Goal: Task Accomplishment & Management: Use online tool/utility

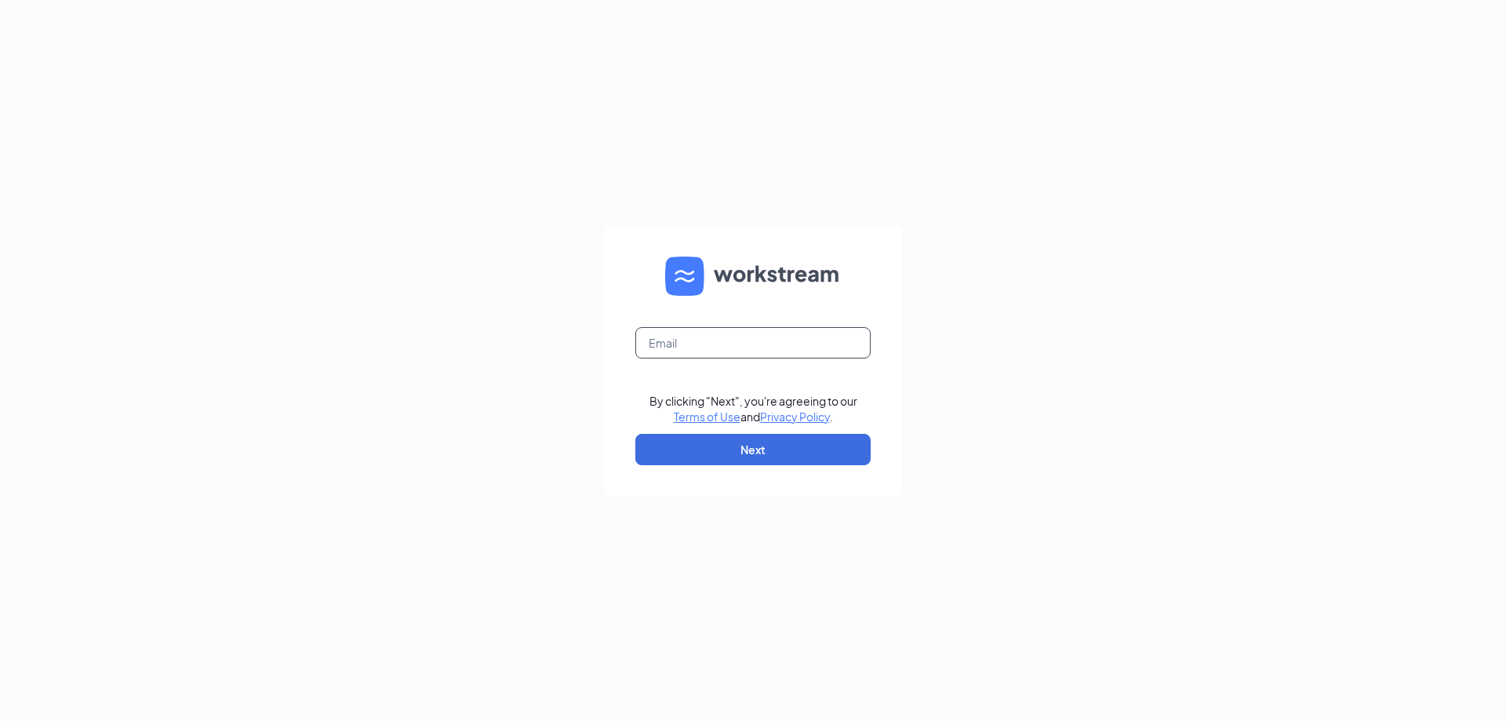
click at [846, 348] on input "text" at bounding box center [752, 342] width 235 height 31
type input "[EMAIL_ADDRESS][DOMAIN_NAME]"
click at [767, 439] on button "Next" at bounding box center [752, 449] width 235 height 31
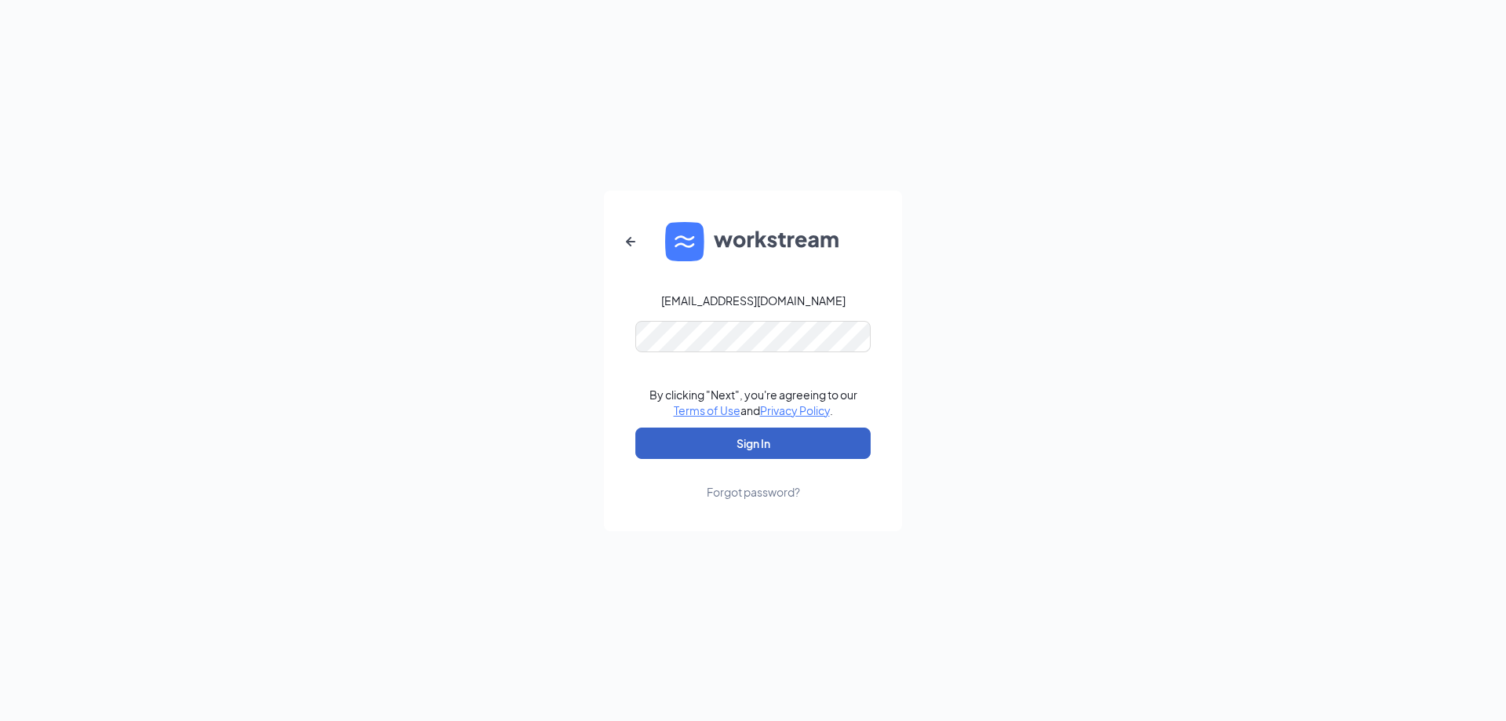
click at [765, 447] on button "Sign In" at bounding box center [752, 443] width 235 height 31
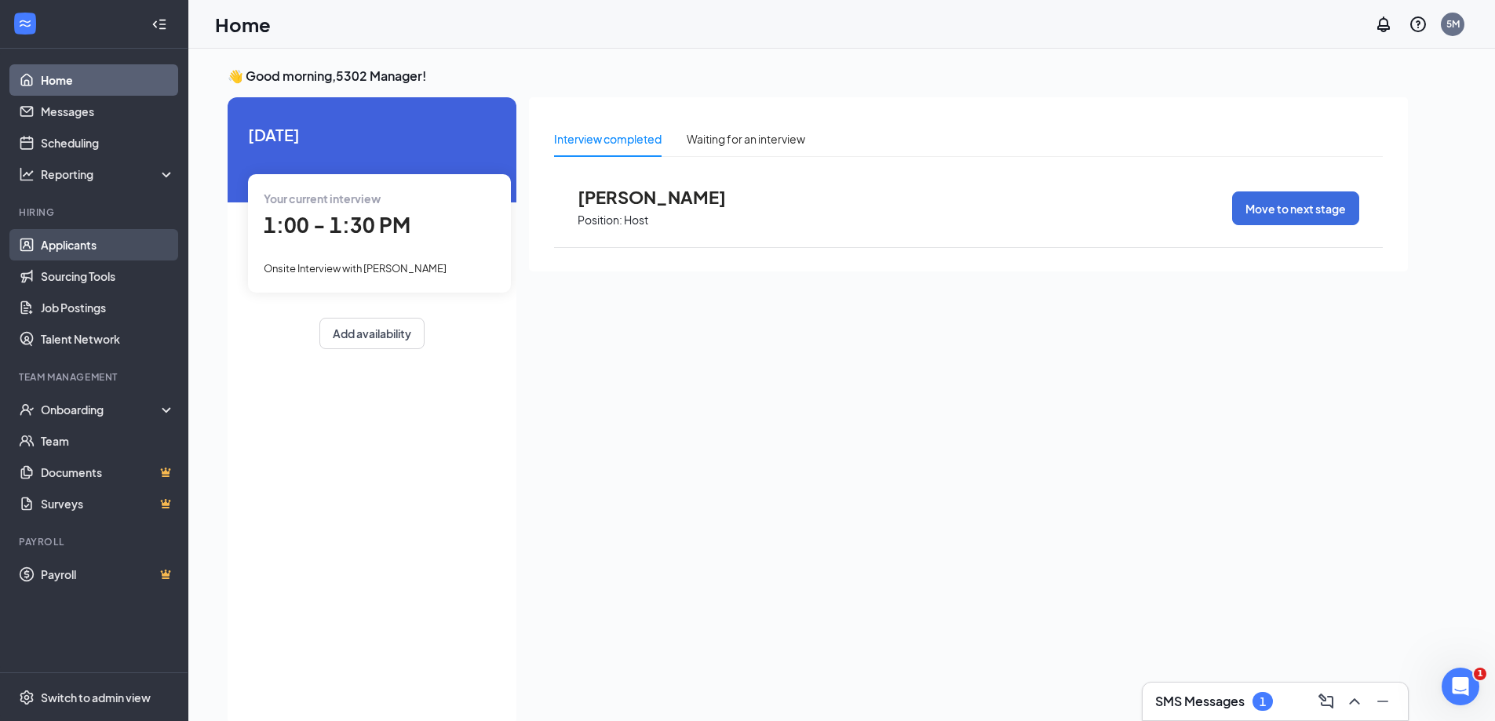
click at [81, 260] on link "Applicants" at bounding box center [108, 244] width 134 height 31
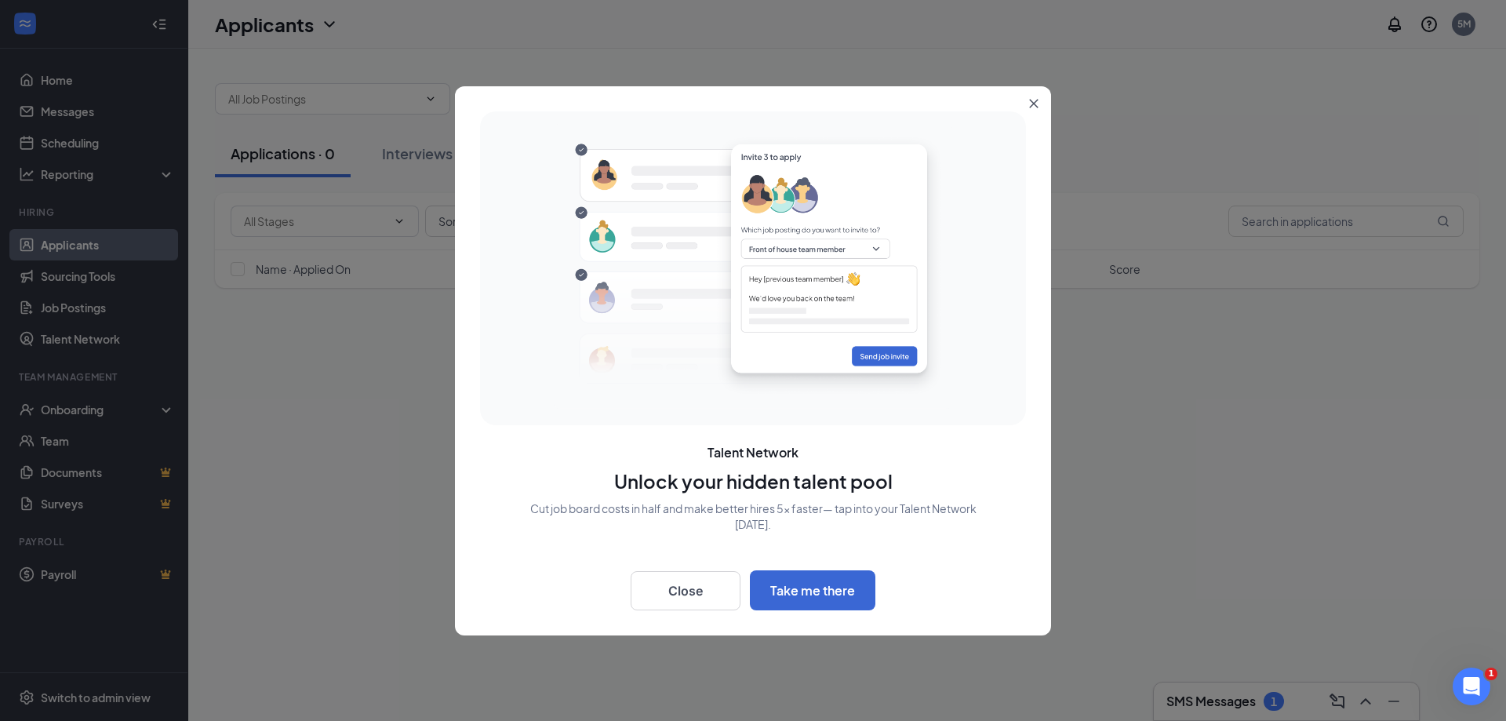
click at [1033, 104] on icon "Close" at bounding box center [1034, 103] width 9 height 9
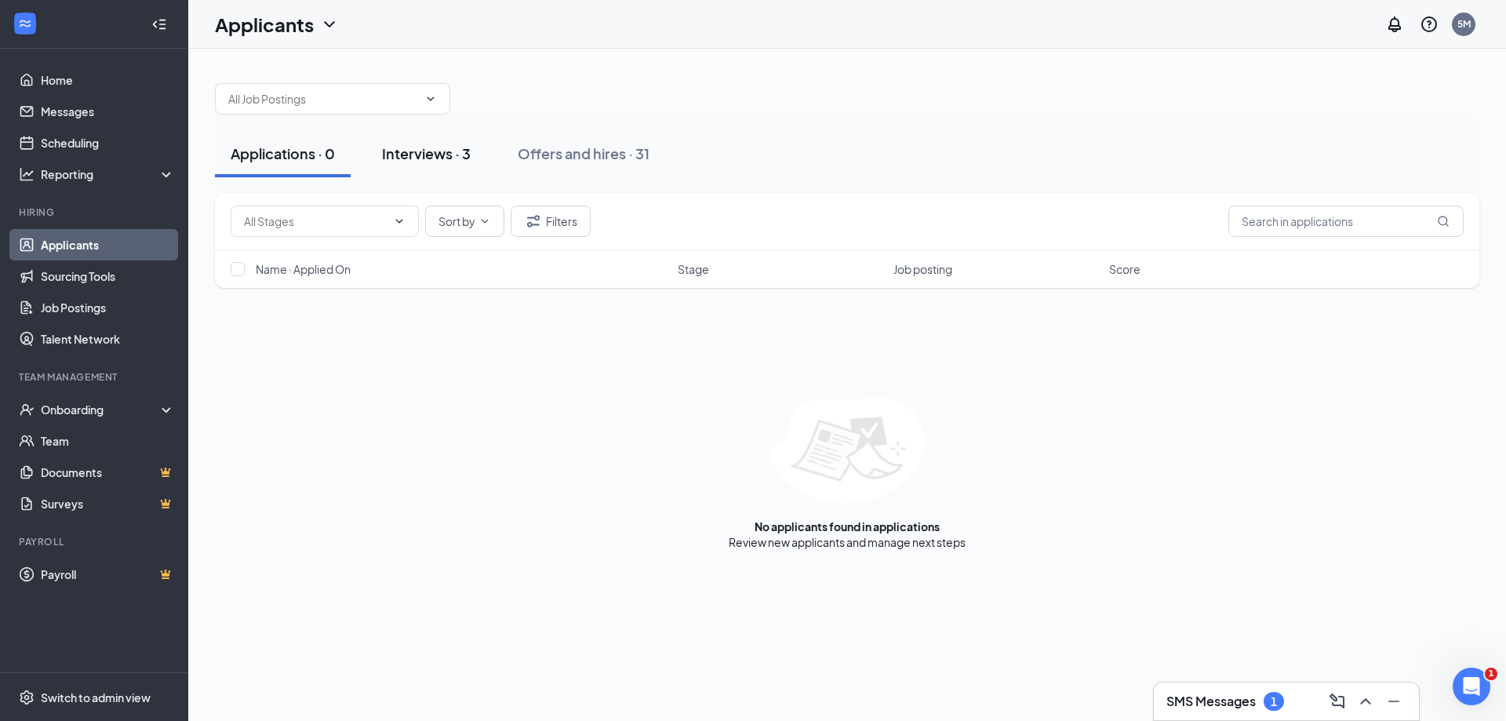
click at [383, 153] on button "Interviews · 3" at bounding box center [426, 153] width 120 height 47
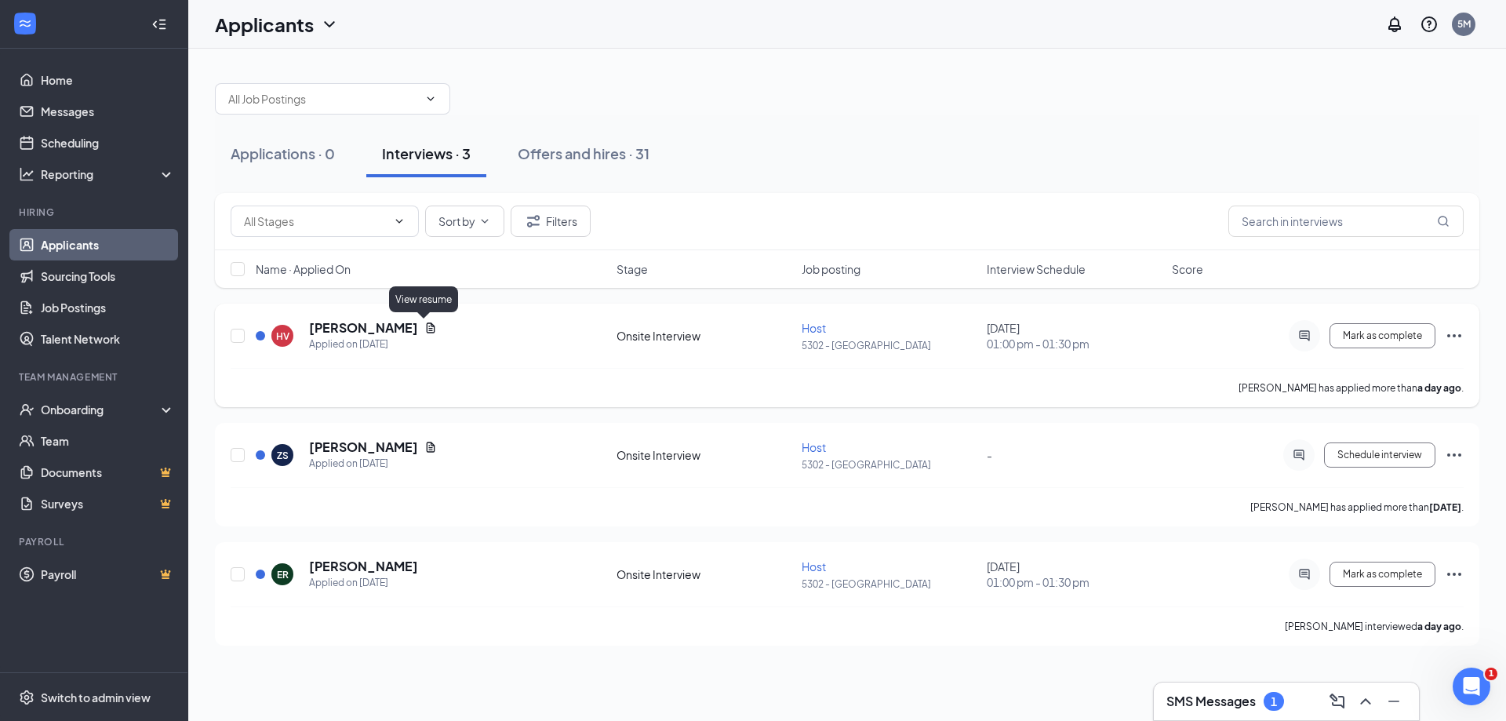
click at [429, 330] on icon "Document" at bounding box center [430, 328] width 13 height 13
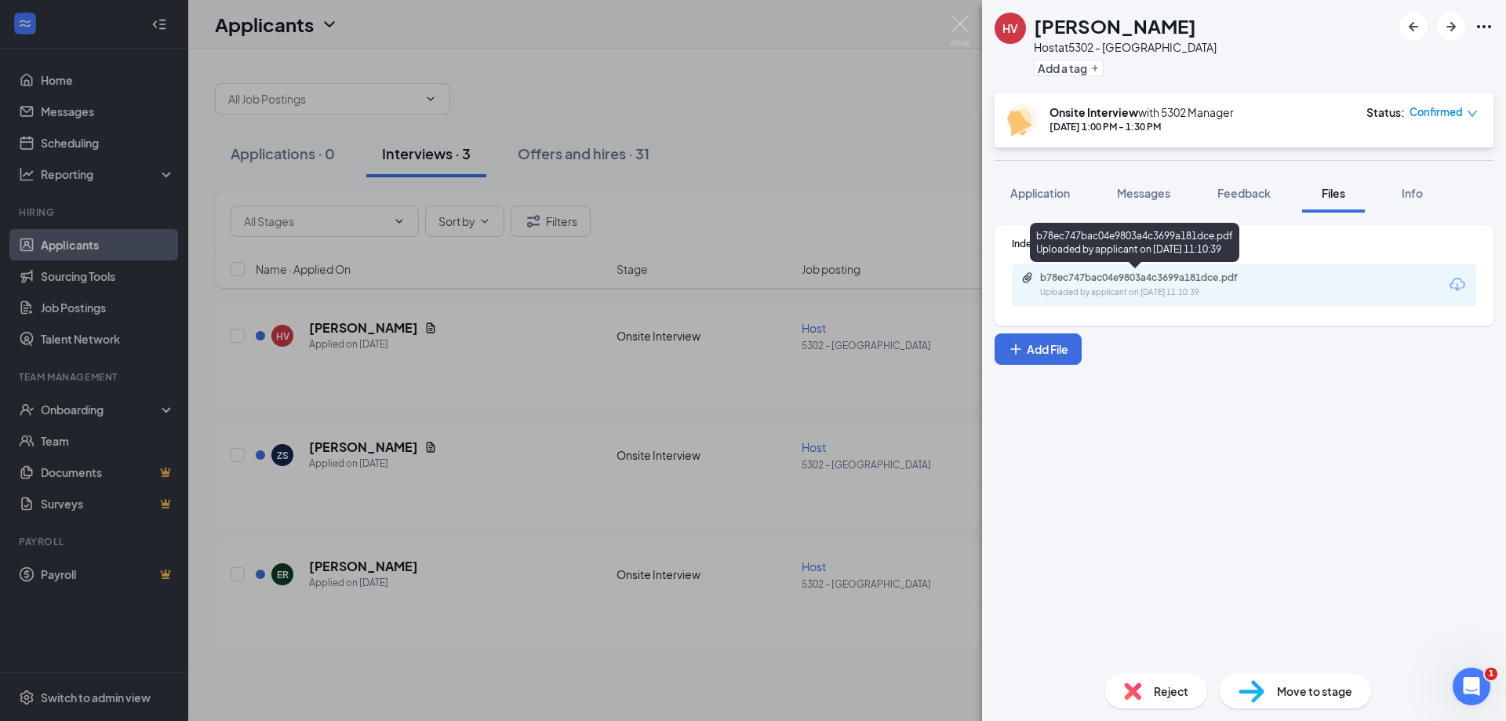
click at [1096, 285] on div "b78ec747bac04e9803a4c3699a181dce.pdf Uploaded by applicant on Oct 14, 2025 at 1…" at bounding box center [1148, 284] width 254 height 27
click at [414, 452] on div "HV Heriberto Valdez Host at 5302 - Glendale Add a tag Onsite Interview with 530…" at bounding box center [753, 360] width 1506 height 721
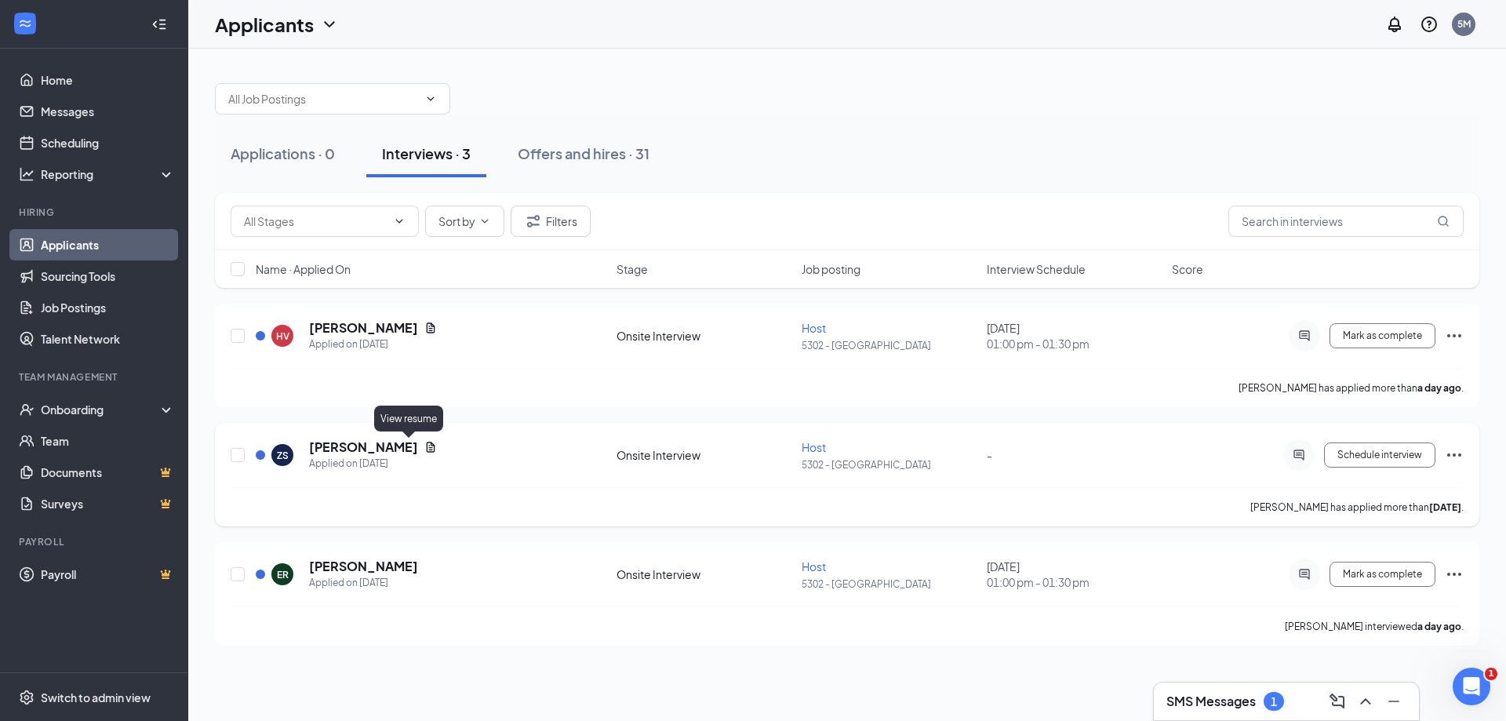
click at [424, 451] on icon "Document" at bounding box center [430, 447] width 13 height 13
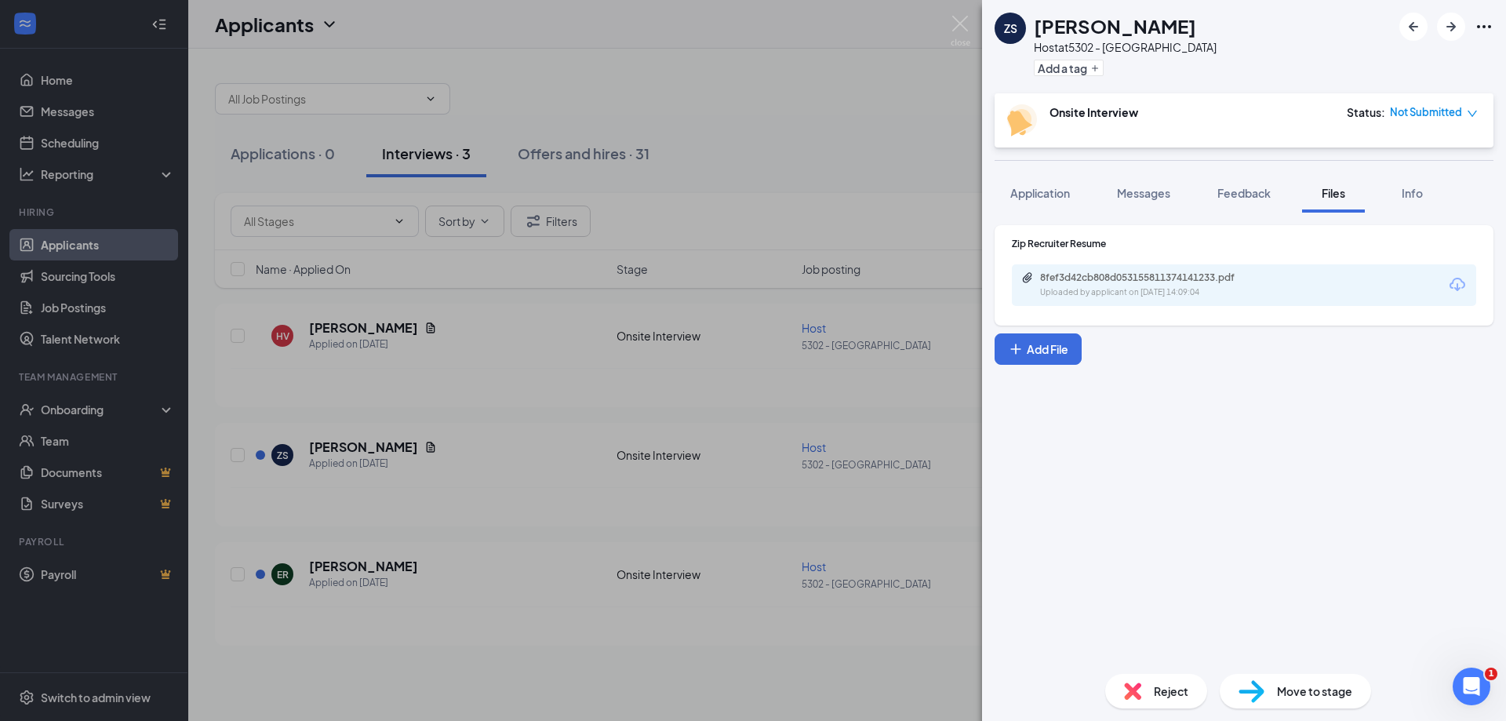
click at [835, 115] on div "ZS Zach Seymore Host at 5302 - Glendale Add a tag Onsite Interview Status : Not…" at bounding box center [753, 360] width 1506 height 721
